Goal: Task Accomplishment & Management: Manage account settings

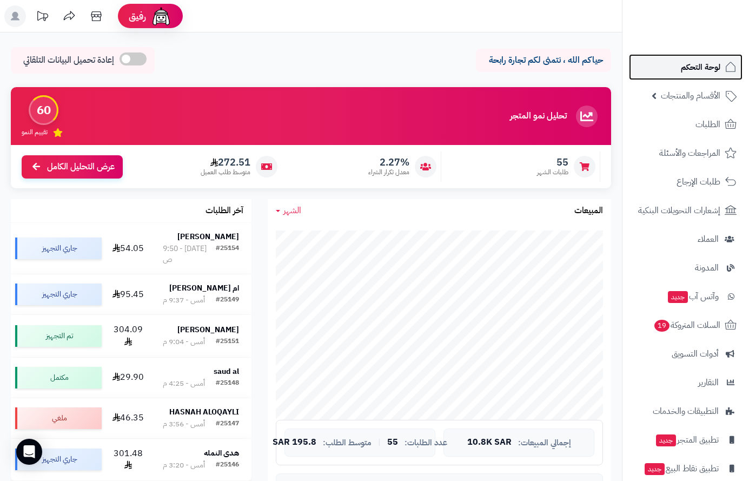
click at [703, 62] on span "لوحة التحكم" at bounding box center [701, 67] width 40 height 15
click at [683, 61] on span "لوحة التحكم" at bounding box center [701, 67] width 40 height 15
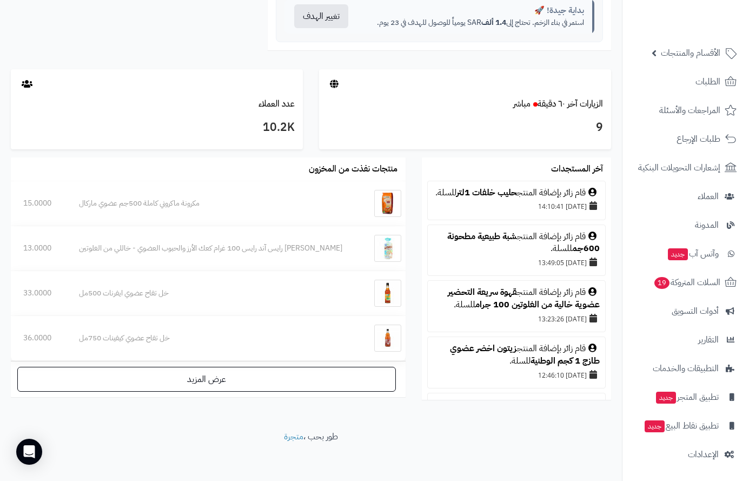
scroll to position [545, 0]
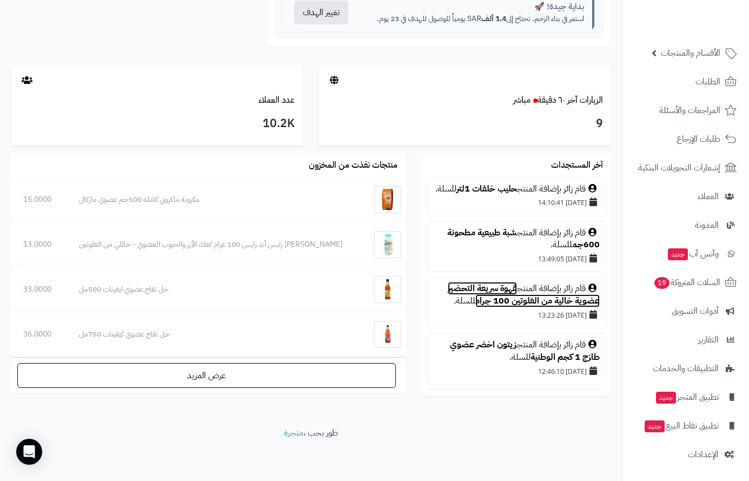
click at [501, 306] on link "قهوة سريعة التحضير عضوية خالية من الغلوتين 100 جرام" at bounding box center [524, 294] width 152 height 25
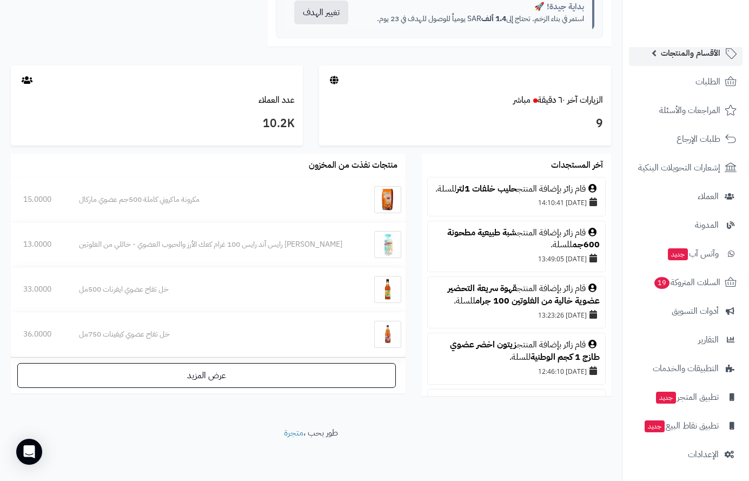
click at [708, 57] on span "الأقسام والمنتجات" at bounding box center [691, 52] width 60 height 15
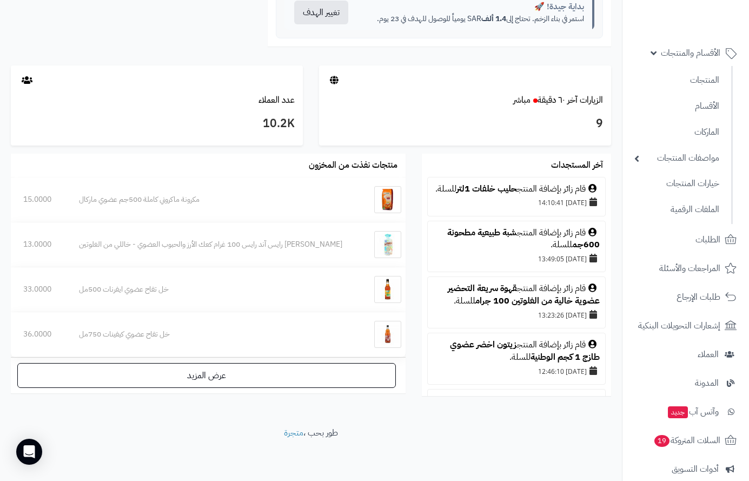
scroll to position [0, 0]
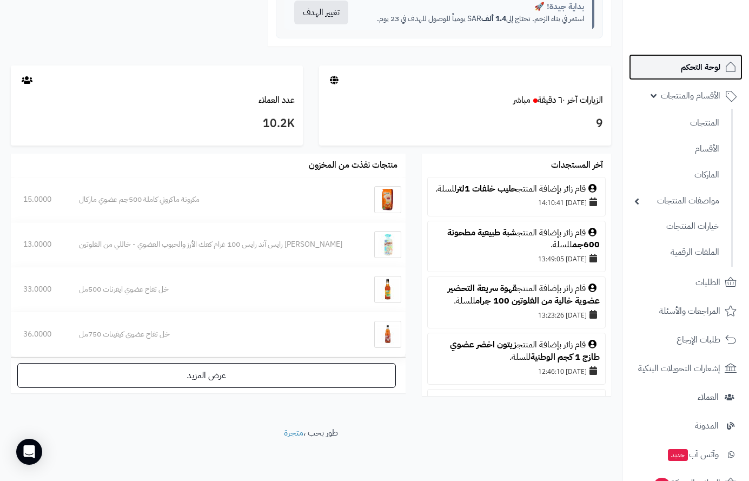
click at [705, 62] on span "لوحة التحكم" at bounding box center [701, 67] width 40 height 15
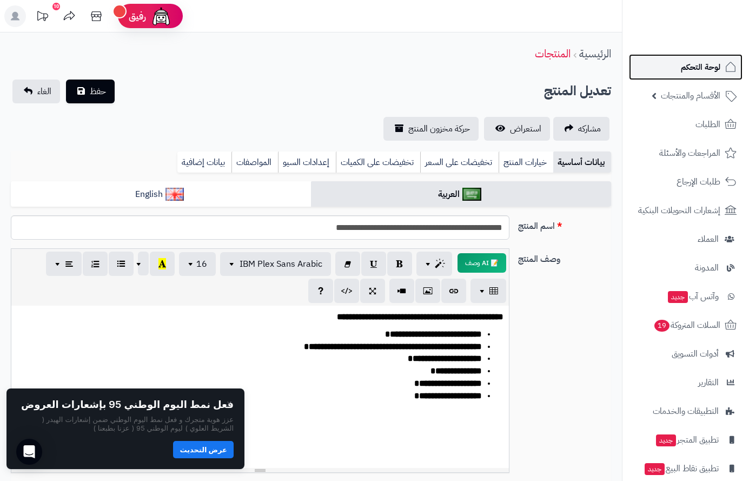
click at [692, 69] on span "لوحة التحكم" at bounding box center [701, 67] width 40 height 15
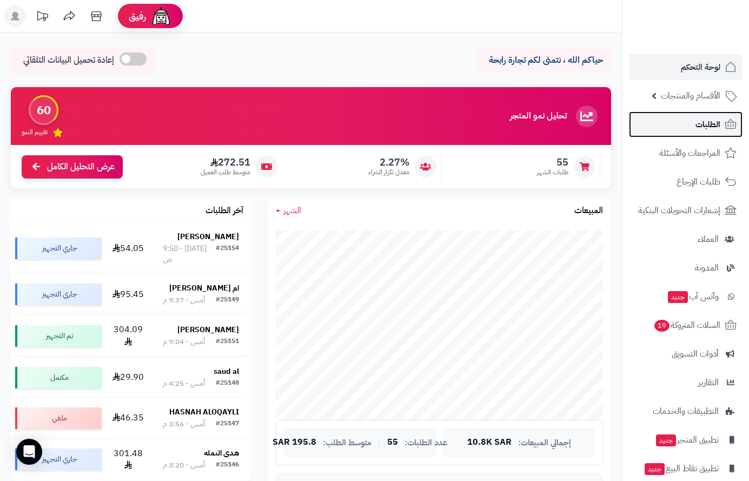
click at [706, 126] on span "الطلبات" at bounding box center [708, 124] width 25 height 15
click at [708, 124] on span "الطلبات" at bounding box center [708, 124] width 25 height 15
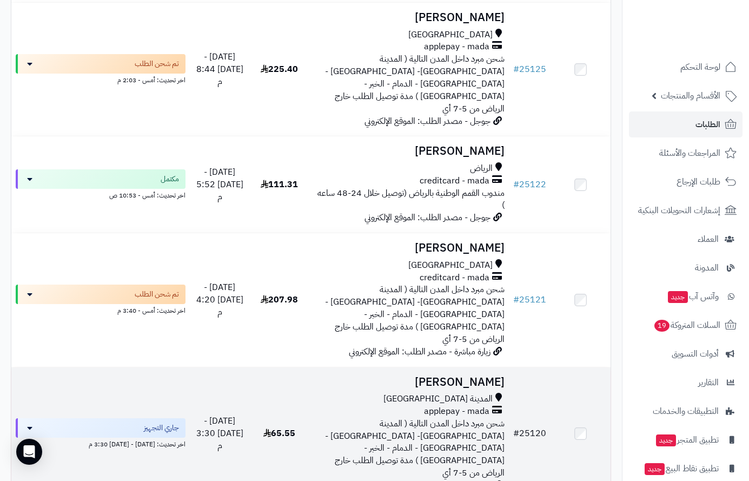
scroll to position [2273, 0]
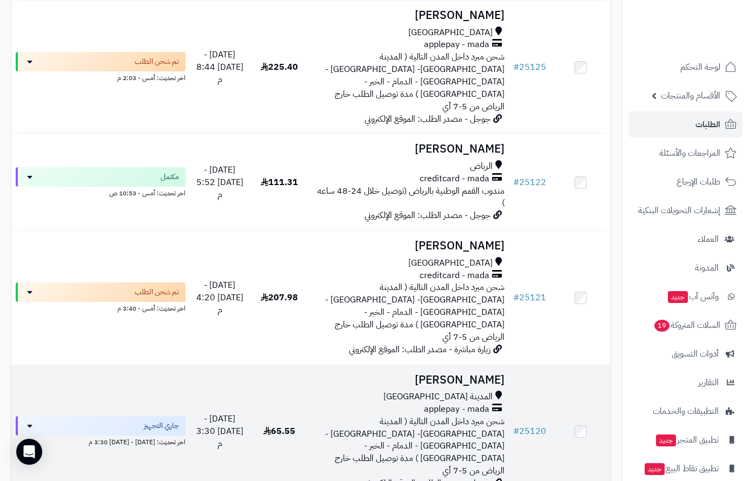
click at [482, 391] on span "المدينة المنورة" at bounding box center [438, 397] width 109 height 12
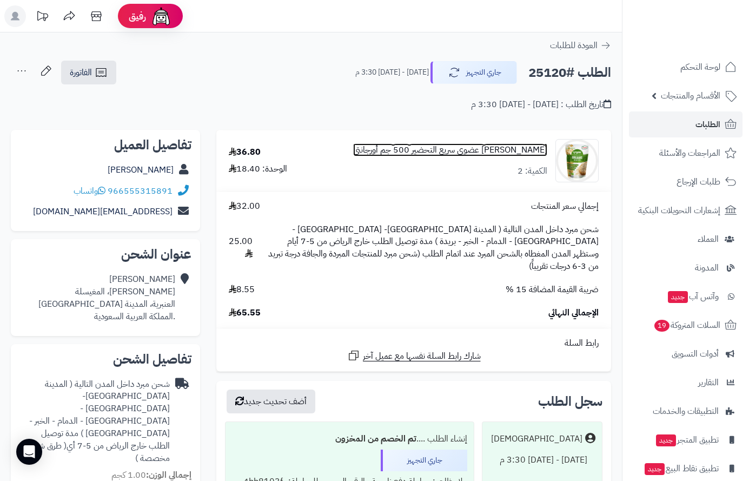
click at [491, 152] on link "[PERSON_NAME] عضوي سريع التحضير 500 جم أورجانتي" at bounding box center [450, 150] width 194 height 12
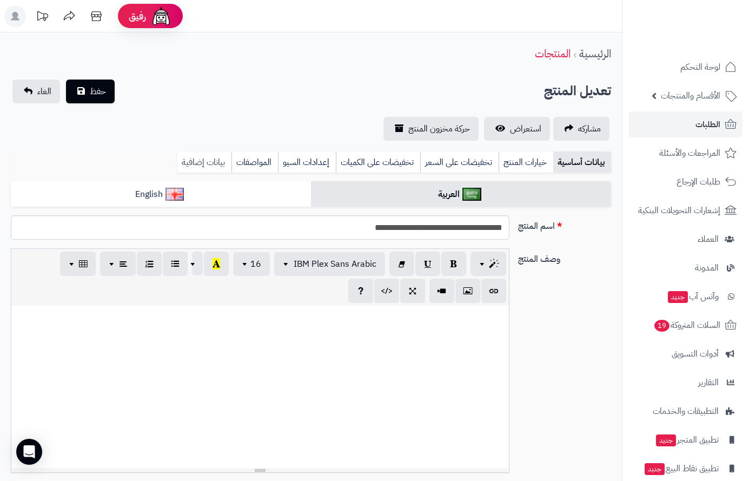
drag, startPoint x: 211, startPoint y: 163, endPoint x: 216, endPoint y: 170, distance: 8.9
click at [211, 164] on link "بيانات إضافية" at bounding box center [204, 163] width 54 height 22
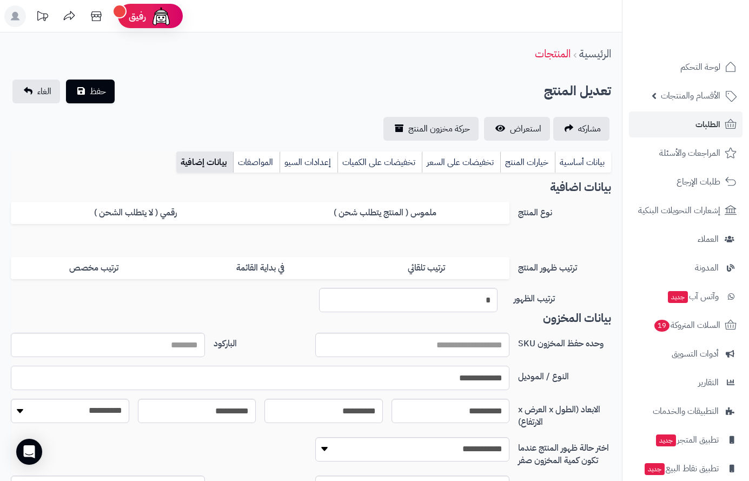
click at [475, 378] on input "**********" at bounding box center [260, 378] width 499 height 24
paste input "**********"
type input "**********"
click at [583, 157] on link "بيانات أساسية" at bounding box center [583, 163] width 56 height 22
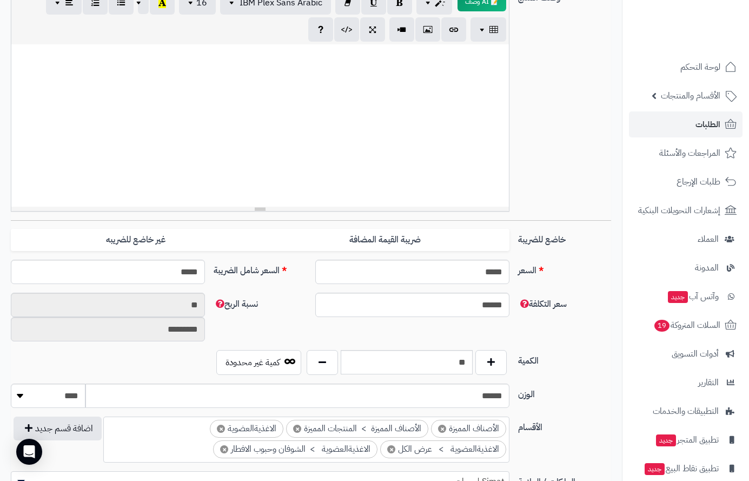
scroll to position [271, 0]
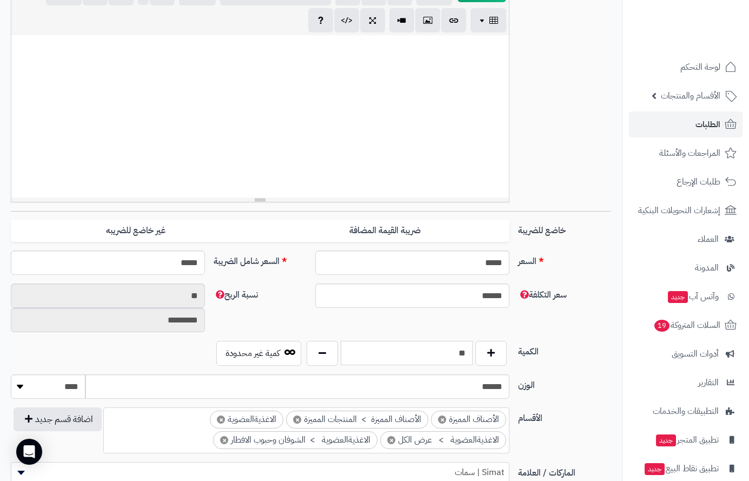
click at [450, 346] on input "**" at bounding box center [407, 353] width 133 height 24
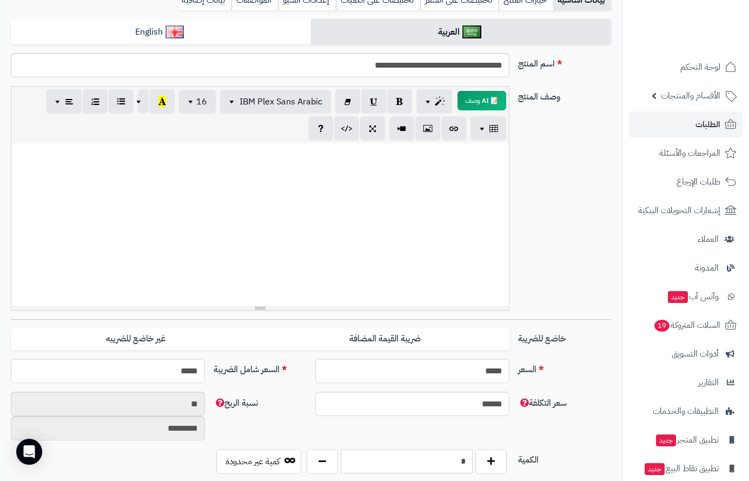
scroll to position [0, 0]
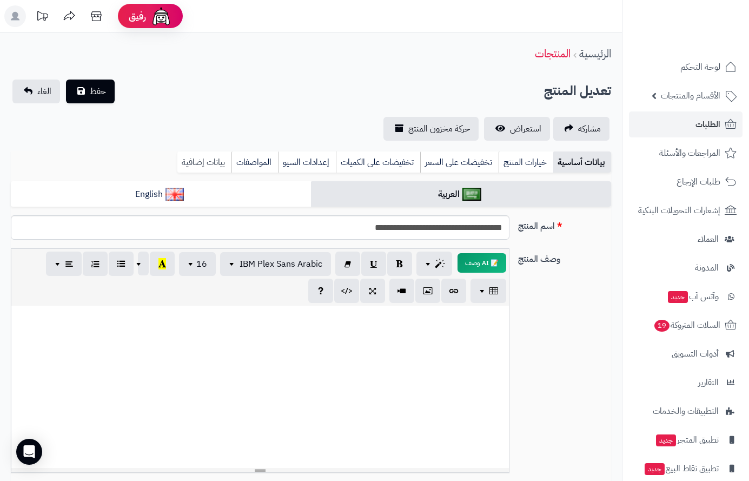
type input "*"
click at [210, 160] on link "بيانات إضافية" at bounding box center [204, 163] width 54 height 22
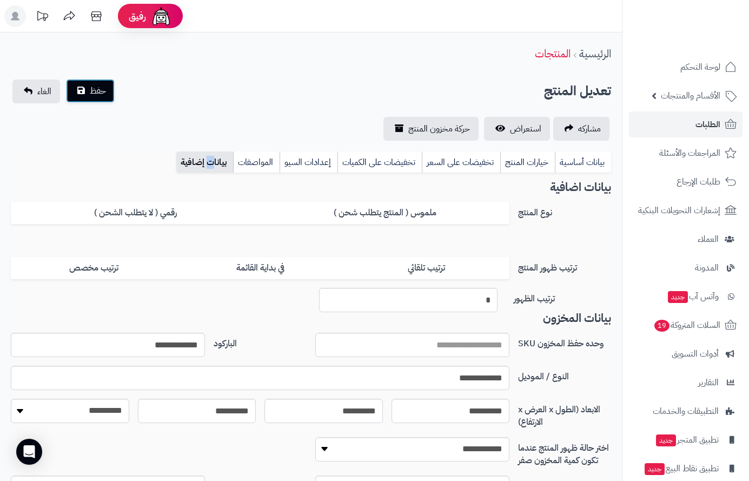
click at [96, 95] on span "حفظ" at bounding box center [98, 90] width 16 height 13
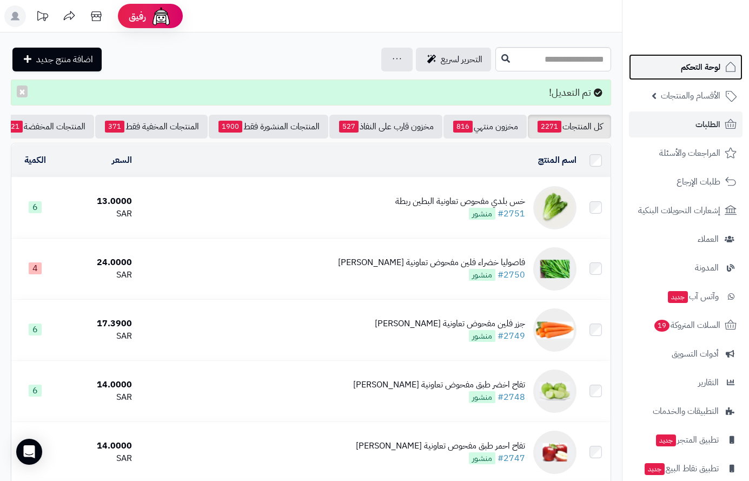
click at [690, 71] on span "لوحة التحكم" at bounding box center [701, 67] width 40 height 15
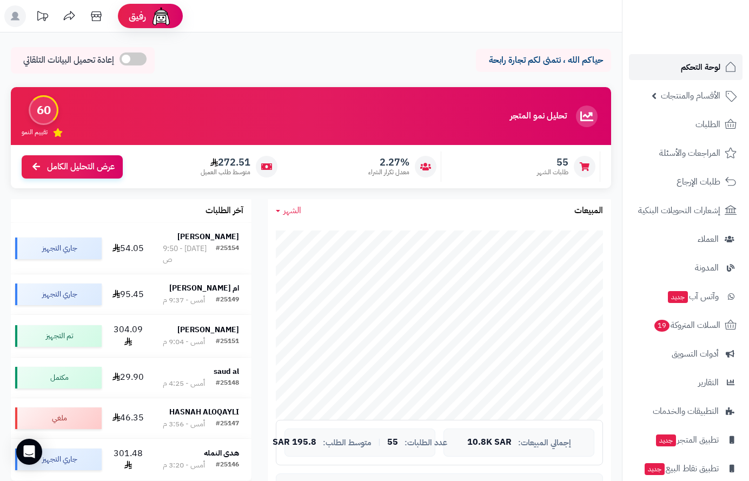
click at [700, 64] on span "لوحة التحكم" at bounding box center [701, 67] width 40 height 15
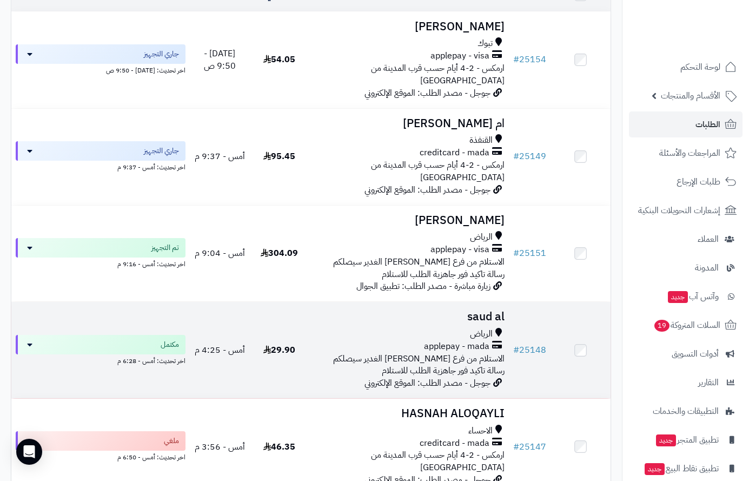
scroll to position [162, 0]
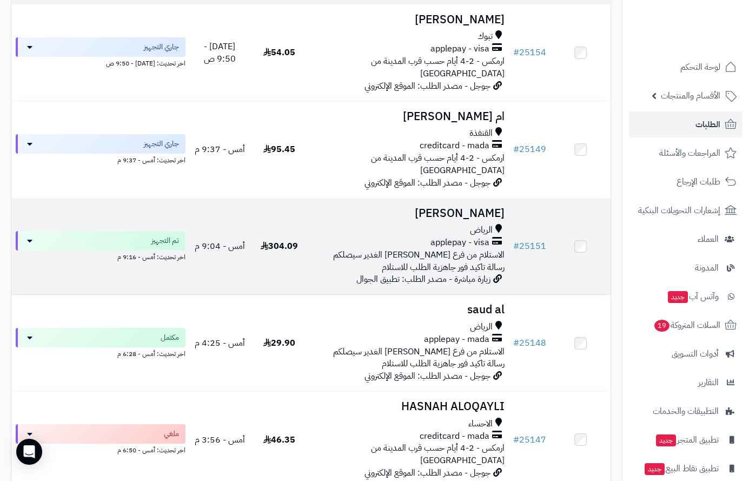
click at [486, 207] on h3 "[PERSON_NAME]" at bounding box center [409, 213] width 191 height 12
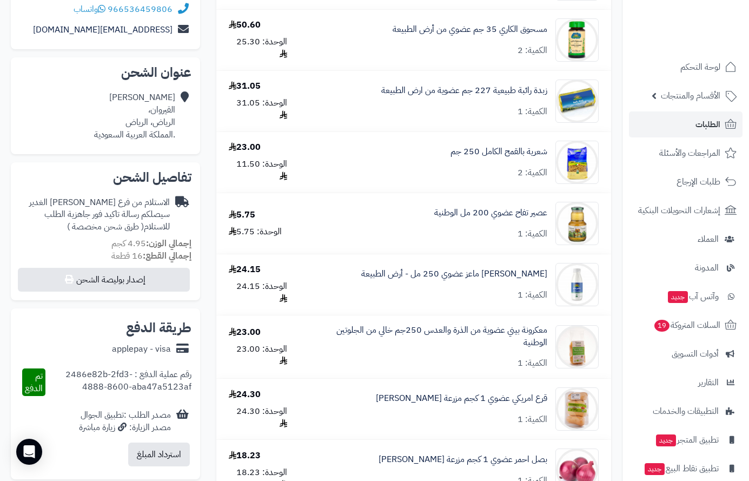
scroll to position [162, 0]
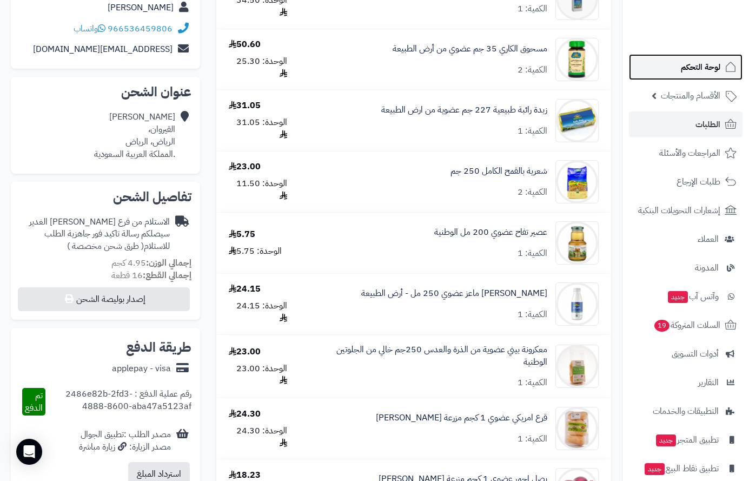
click at [708, 62] on span "لوحة التحكم" at bounding box center [701, 67] width 40 height 15
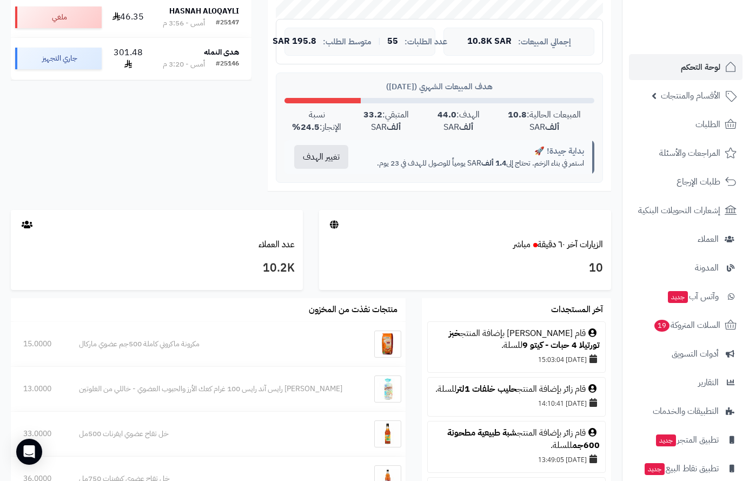
scroll to position [487, 0]
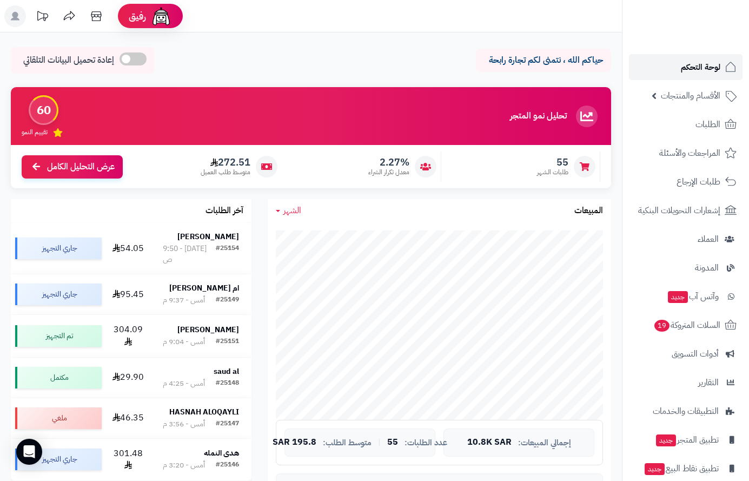
click at [697, 64] on span "لوحة التحكم" at bounding box center [701, 67] width 40 height 15
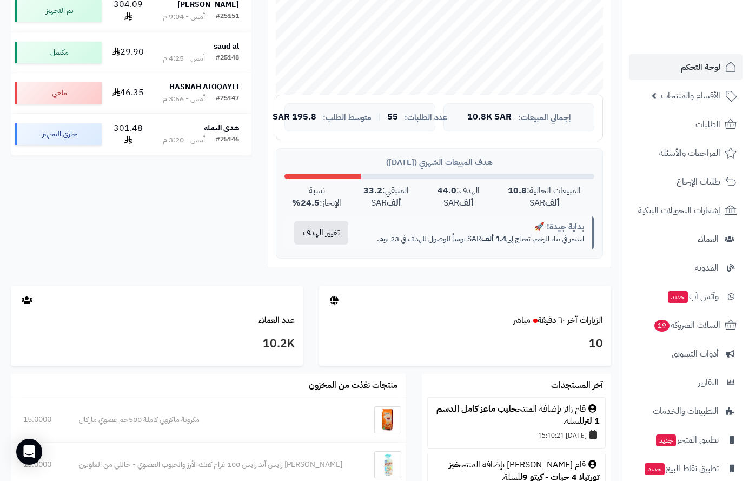
scroll to position [325, 0]
click at [699, 126] on span "الطلبات" at bounding box center [708, 124] width 25 height 15
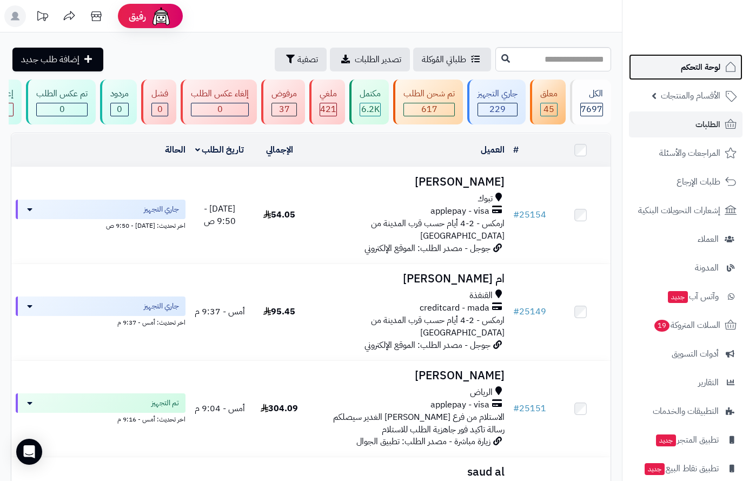
click at [699, 69] on span "لوحة التحكم" at bounding box center [701, 67] width 40 height 15
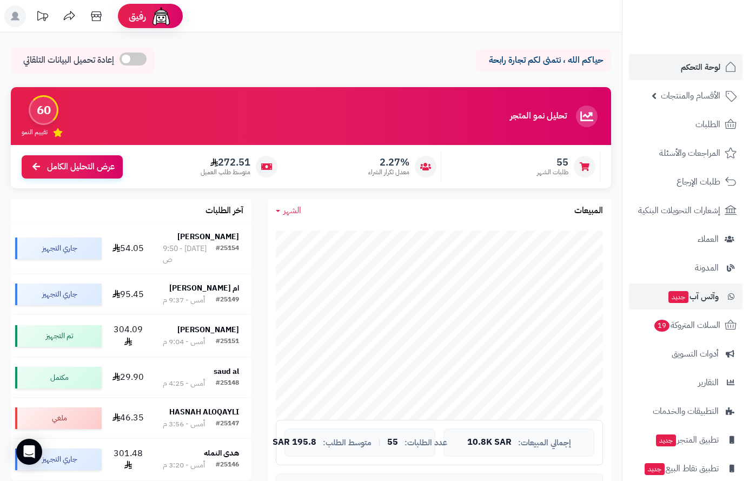
click at [746, 298] on li "وآتس آب جديد" at bounding box center [686, 297] width 127 height 26
click at [703, 62] on span "لوحة التحكم" at bounding box center [701, 67] width 40 height 15
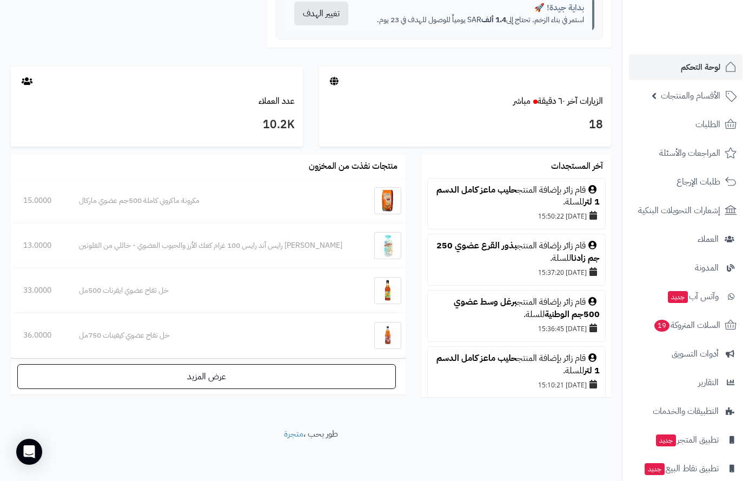
scroll to position [545, 0]
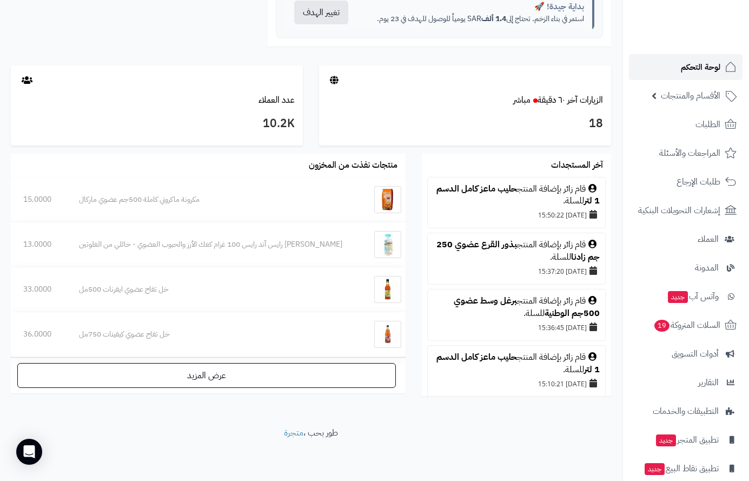
click at [693, 66] on span "لوحة التحكم" at bounding box center [701, 67] width 40 height 15
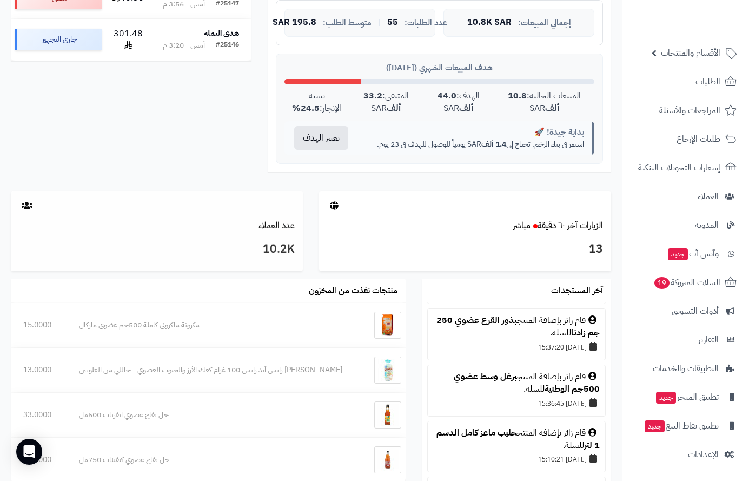
scroll to position [271, 0]
